Goal: Transaction & Acquisition: Purchase product/service

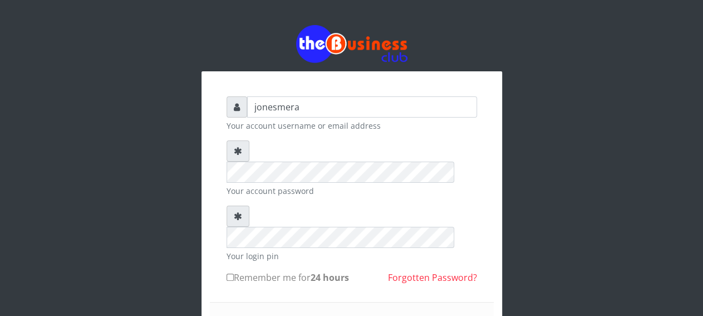
click at [229, 273] on input "Remember me for 24 hours" at bounding box center [230, 276] width 7 height 7
checkbox input "true"
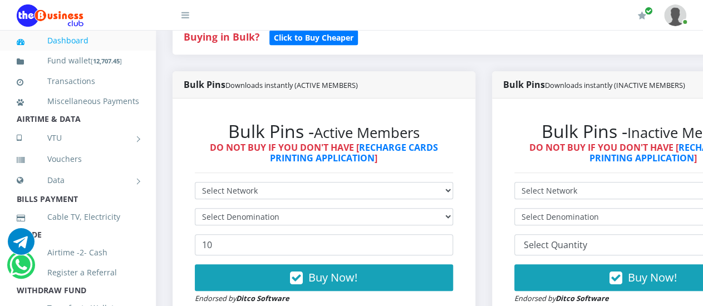
scroll to position [290, 0]
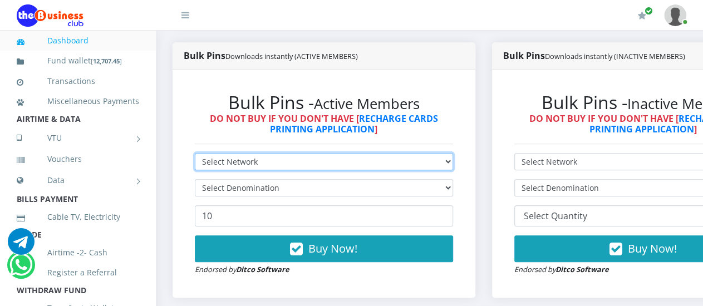
click at [195, 153] on select "Select Network MTN Globacom 9Mobile Airtel" at bounding box center [324, 161] width 258 height 17
select select "MTN"
click option "MTN" at bounding box center [0, 0] width 0 height 0
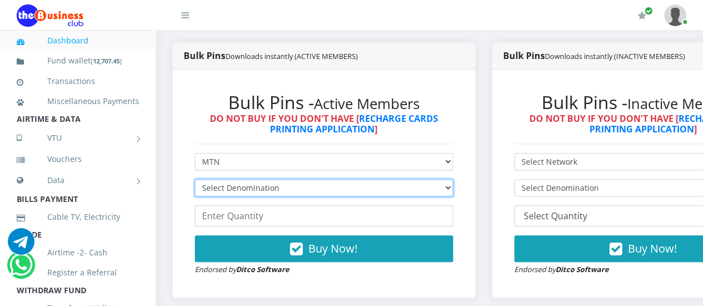
click at [195, 179] on select "Select Denomination MTN NGN100 - ₦96.94 MTN NGN200 - ₦193.88 MTN NGN400 - ₦387.…" at bounding box center [324, 187] width 258 height 17
select select "484.7-500"
click option "MTN NGN500 - ₦484.70" at bounding box center [0, 0] width 0 height 0
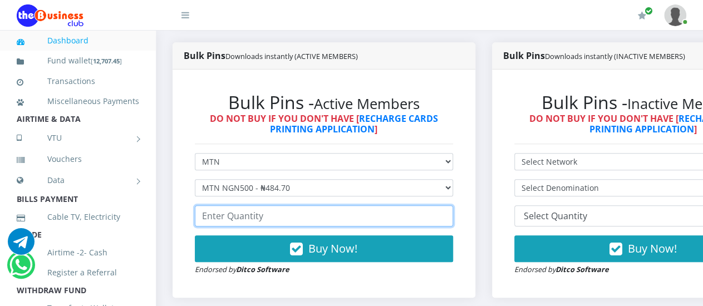
click at [273, 222] on input "number" at bounding box center [324, 215] width 258 height 21
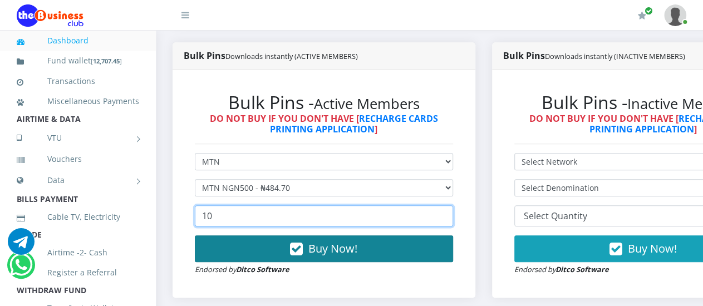
type input "10"
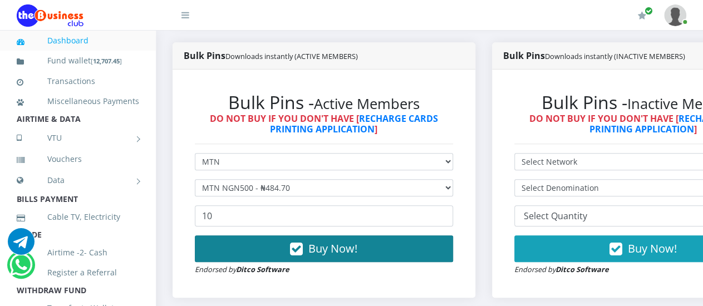
click at [342, 254] on span "Buy Now!" at bounding box center [332, 248] width 49 height 15
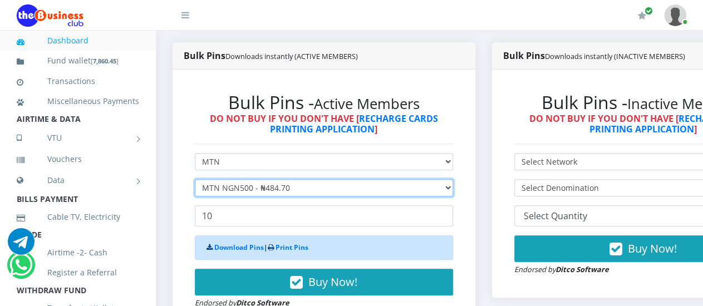
click at [195, 179] on select "Select Denomination MTN NGN100 - ₦96.94 MTN NGN200 - ₦193.88 MTN NGN400 - ₦387.…" at bounding box center [324, 187] width 258 height 17
click option "MTN NGN200 - ₦193.88" at bounding box center [0, 0] width 0 height 0
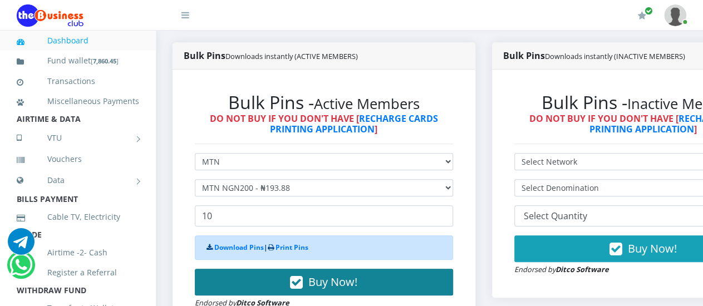
click at [339, 287] on span "Buy Now!" at bounding box center [332, 282] width 49 height 15
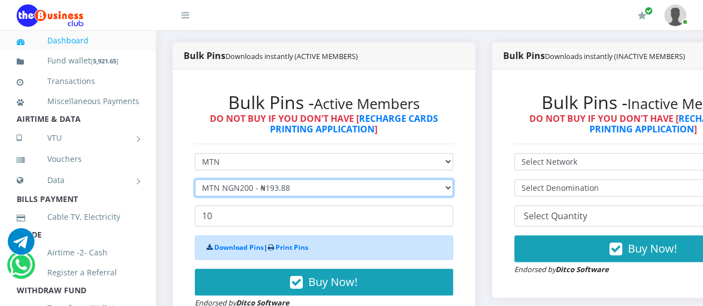
click at [195, 179] on select "Select Denomination MTN NGN100 - ₦96.94 MTN NGN200 - ₦193.88 MTN NGN400 - ₦387.…" at bounding box center [324, 187] width 258 height 17
select select "96.94-100"
click option "MTN NGN100 - ₦96.94" at bounding box center [0, 0] width 0 height 0
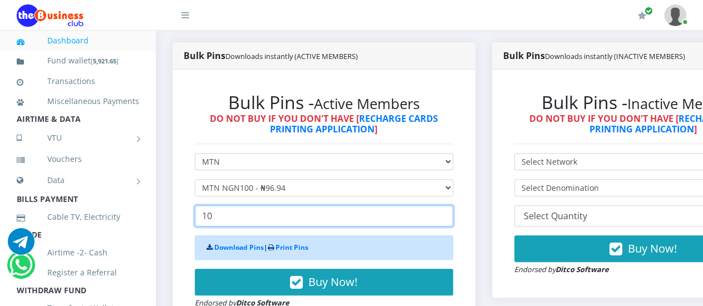
click at [243, 217] on input "10" at bounding box center [324, 215] width 258 height 21
type input "1"
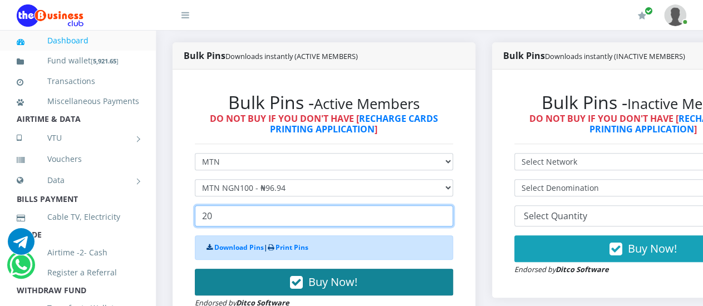
type input "20"
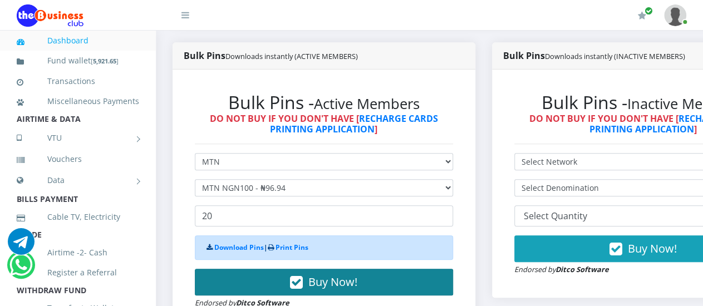
click at [326, 287] on span "Buy Now!" at bounding box center [332, 282] width 49 height 15
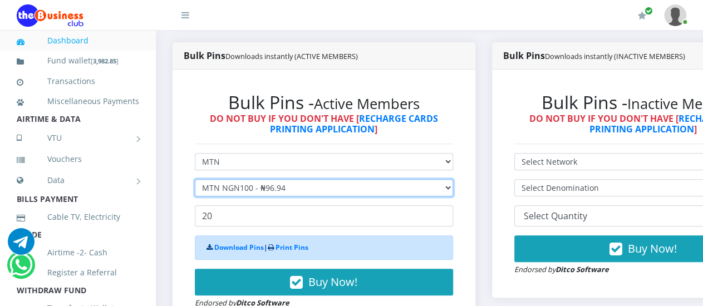
click at [195, 179] on select "Select Denomination MTN NGN100 - ₦96.94 MTN NGN200 - ₦193.88 MTN NGN400 - ₦387.…" at bounding box center [324, 187] width 258 height 17
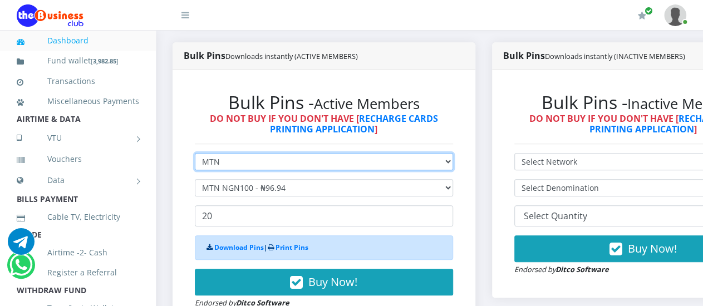
click at [195, 153] on select "Select Network MTN Globacom 9Mobile Airtel" at bounding box center [324, 161] width 258 height 17
select select "Airtel"
click option "Airtel" at bounding box center [0, 0] width 0 height 0
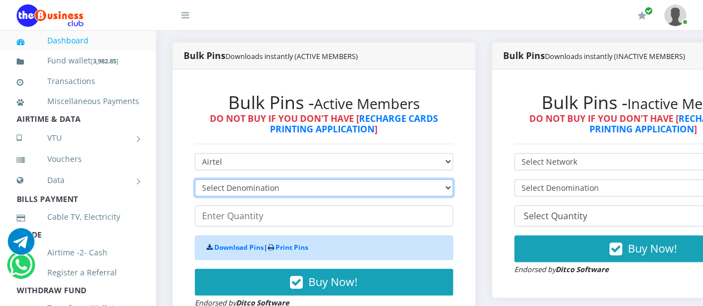
click at [195, 179] on select "Select Denomination Airtel NGN100 - ₦96.36 Airtel NGN200 - ₦192.72 Airtel NGN50…" at bounding box center [324, 187] width 258 height 17
select select "96.36-100"
click option "Airtel NGN100 - ₦96.36" at bounding box center [0, 0] width 0 height 0
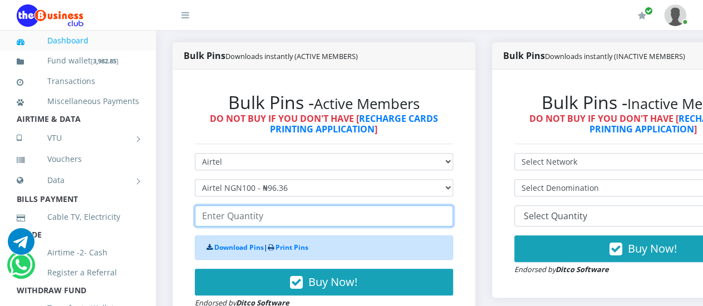
click at [280, 224] on input "number" at bounding box center [324, 215] width 258 height 21
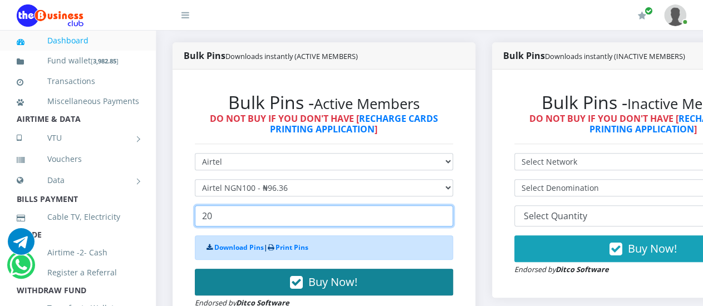
type input "20"
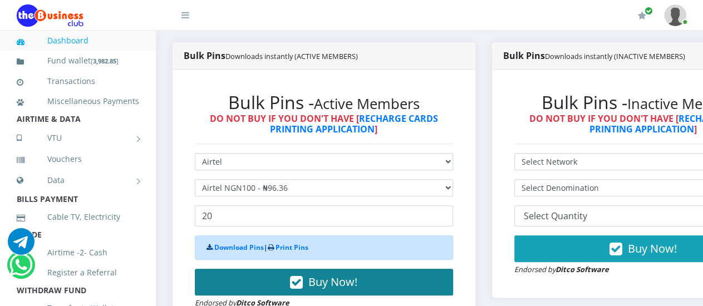
click at [326, 290] on span "Buy Now!" at bounding box center [332, 282] width 49 height 15
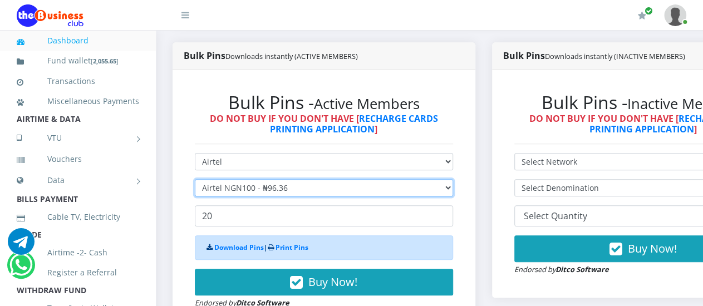
click at [195, 179] on select "Select Denomination Airtel NGN100 - ₦96.36 Airtel NGN200 - ₦192.72 Airtel NGN50…" at bounding box center [324, 187] width 258 height 17
select select "192.72-200"
click option "Airtel NGN200 - ₦192.72" at bounding box center [0, 0] width 0 height 0
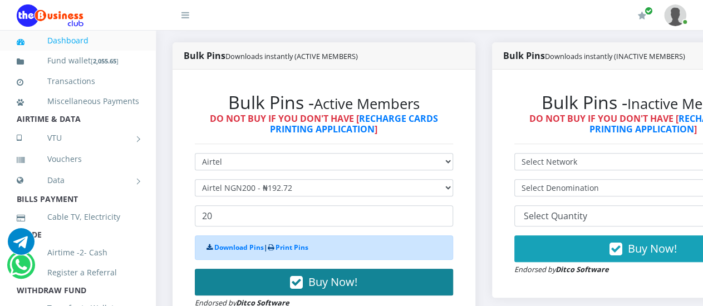
click at [328, 290] on span "Buy Now!" at bounding box center [332, 282] width 49 height 15
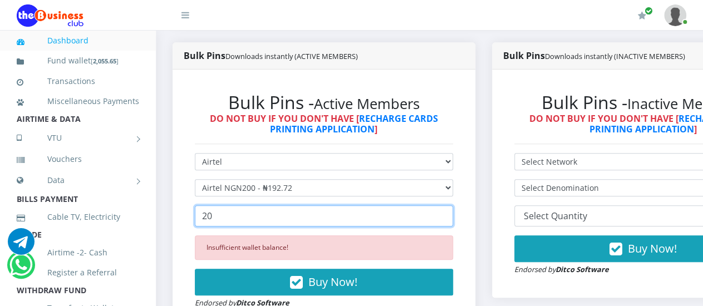
click at [243, 217] on input "20" at bounding box center [324, 215] width 258 height 21
type input "2"
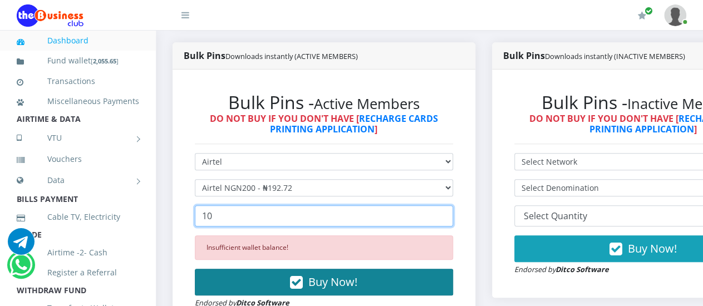
type input "10"
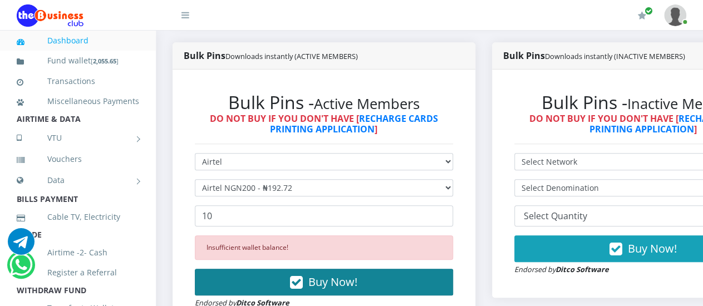
click at [335, 293] on button "Buy Now!" at bounding box center [324, 282] width 258 height 27
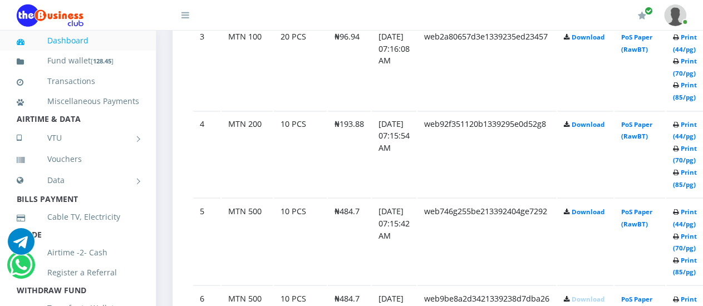
scroll to position [846, 0]
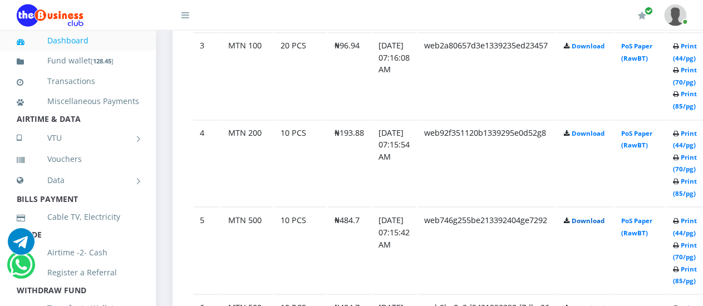
click at [605, 221] on link "Download" at bounding box center [588, 221] width 33 height 8
click at [605, 133] on link "Download" at bounding box center [588, 134] width 33 height 8
click at [658, 82] on td "PoS Paper (RawBT)" at bounding box center [640, 76] width 51 height 86
click at [605, 47] on link "Download" at bounding box center [588, 46] width 33 height 8
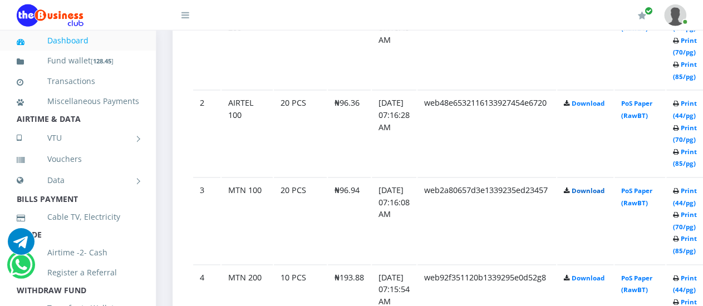
scroll to position [672, 0]
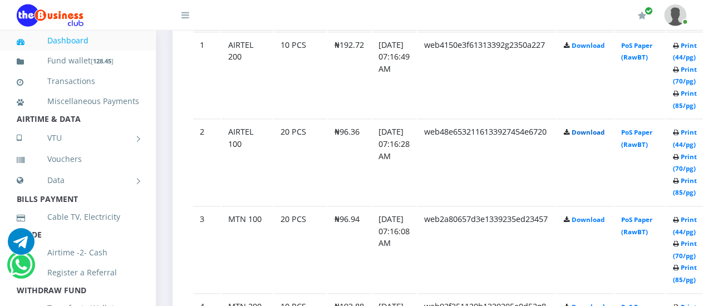
click at [600, 134] on link "Download" at bounding box center [588, 133] width 33 height 8
click at [665, 102] on td "PoS Paper (RawBT)" at bounding box center [640, 75] width 51 height 86
click at [604, 46] on link "Download" at bounding box center [588, 46] width 33 height 8
